Goal: Information Seeking & Learning: Learn about a topic

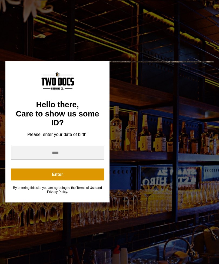
scroll to position [121, 0]
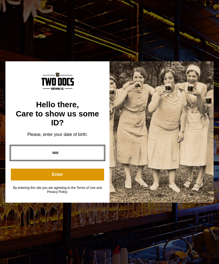
click at [33, 158] on input "year" at bounding box center [57, 153] width 93 height 14
type input "****"
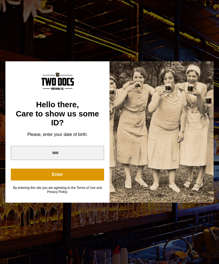
click at [37, 180] on button "Enter" at bounding box center [57, 175] width 93 height 12
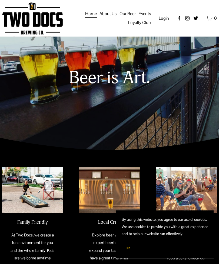
scroll to position [0, 0]
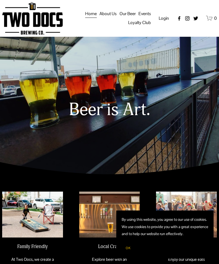
click at [0, 0] on div at bounding box center [0, 0] width 0 height 0
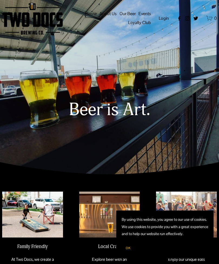
click at [100, 82] on link "Folder: About Us" at bounding box center [110, 83] width 66 height 13
click at [0, 0] on div at bounding box center [0, 0] width 0 height 0
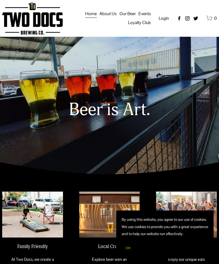
click at [0, 0] on div at bounding box center [0, 0] width 0 height 0
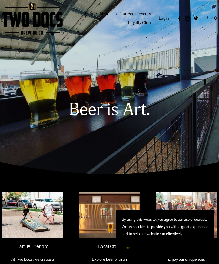
click at [111, 135] on link "Folder: Events" at bounding box center [109, 135] width 53 height 13
click at [133, 192] on link "Vendors & Musicians" at bounding box center [109, 190] width 115 height 13
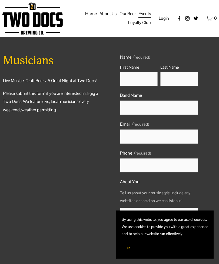
click at [0, 0] on div at bounding box center [0, 0] width 0 height 0
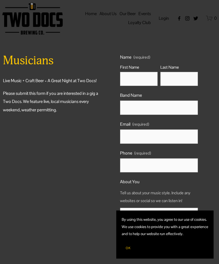
click at [104, 138] on link "Folder: Events" at bounding box center [109, 135] width 53 height 13
click at [127, 140] on link "Calendar" at bounding box center [110, 138] width 50 height 13
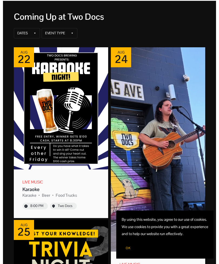
scroll to position [38, 0]
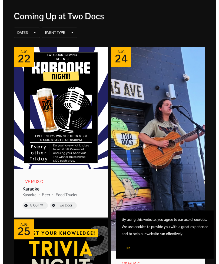
click at [124, 253] on button "OK" at bounding box center [128, 248] width 13 height 10
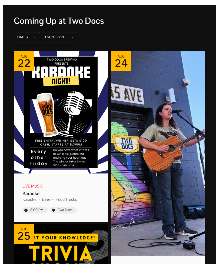
scroll to position [32, 0]
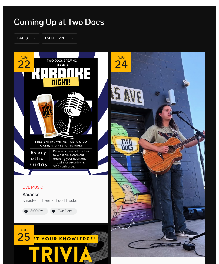
click at [26, 159] on img "Event: Karaoke" at bounding box center [61, 113] width 94 height 122
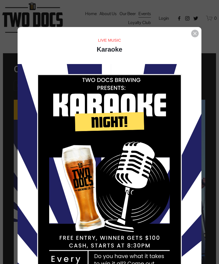
click at [195, 35] on icon "Event details popup" at bounding box center [194, 33] width 3 height 3
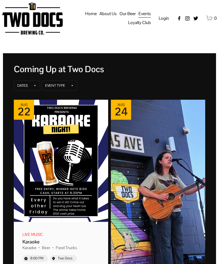
click at [0, 0] on div at bounding box center [0, 0] width 0 height 0
click at [115, 112] on link "Folder: Our Beer" at bounding box center [110, 109] width 64 height 13
click at [137, 140] on link "Taproom Menu" at bounding box center [109, 138] width 85 height 13
click at [76, 168] on link "Distribution Map" at bounding box center [109, 164] width 91 height 13
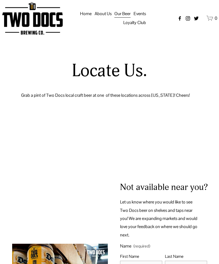
select select "**"
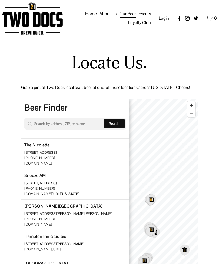
click at [0, 0] on div at bounding box center [0, 0] width 0 height 0
click at [126, 112] on link "Folder: Our Beer" at bounding box center [110, 109] width 64 height 13
click at [133, 190] on link "Raiderland RED" at bounding box center [109, 190] width 87 height 13
